Goal: Browse casually

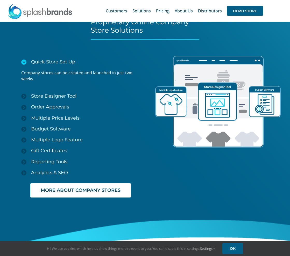
scroll to position [800, 0]
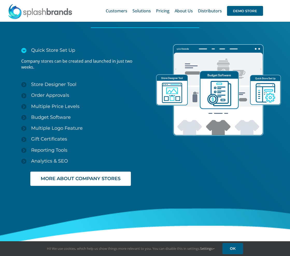
click at [227, 160] on div at bounding box center [220, 157] width 151 height 246
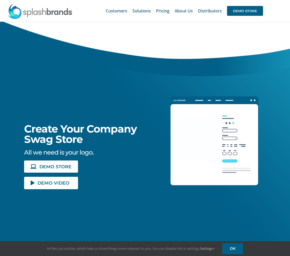
scroll to position [0, 0]
